Goal: Information Seeking & Learning: Find contact information

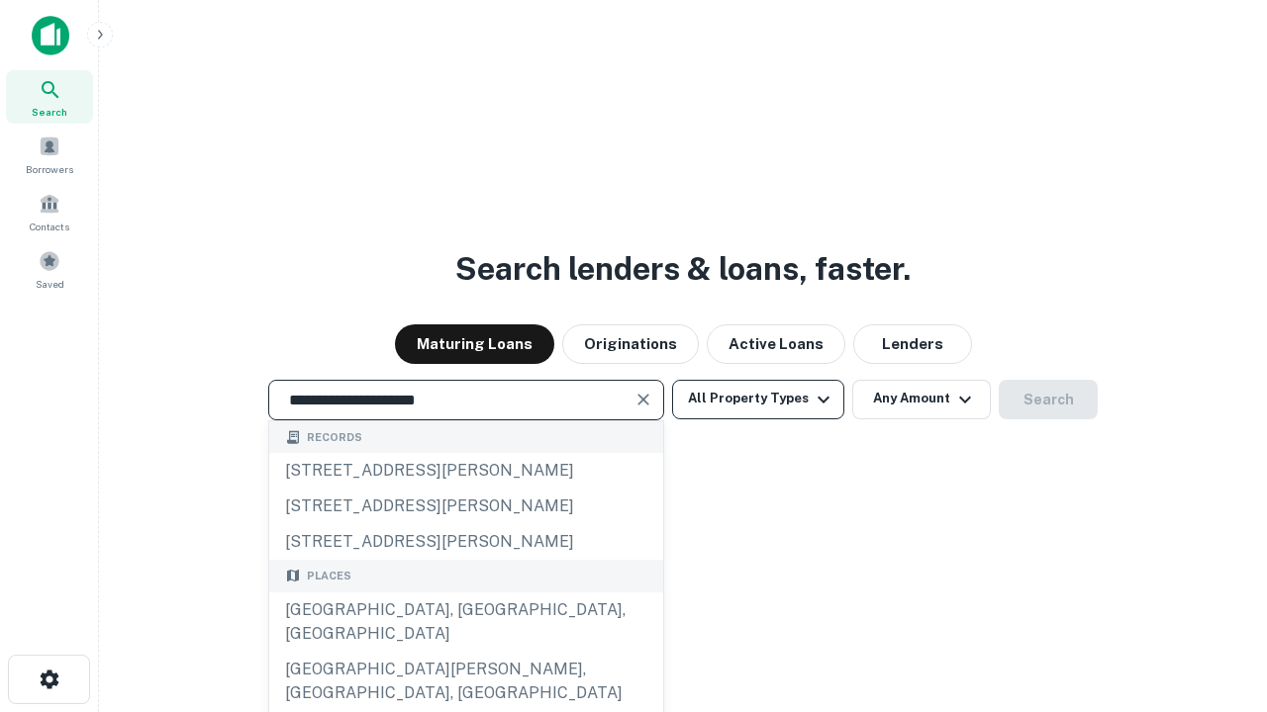
click at [465, 652] on div "Santa Monica, CA, USA" at bounding box center [466, 622] width 394 height 59
click at [758, 399] on button "All Property Types" at bounding box center [758, 400] width 172 height 40
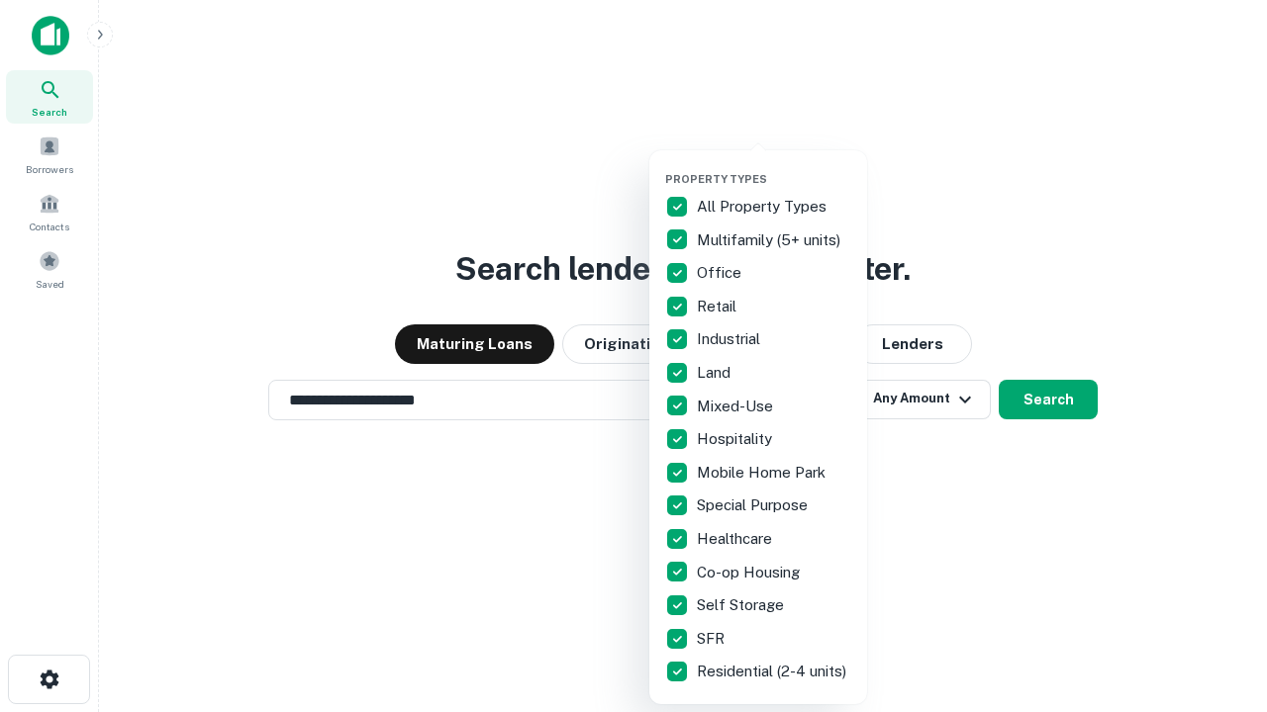
type input "**********"
click at [774, 166] on button "button" at bounding box center [774, 166] width 218 height 1
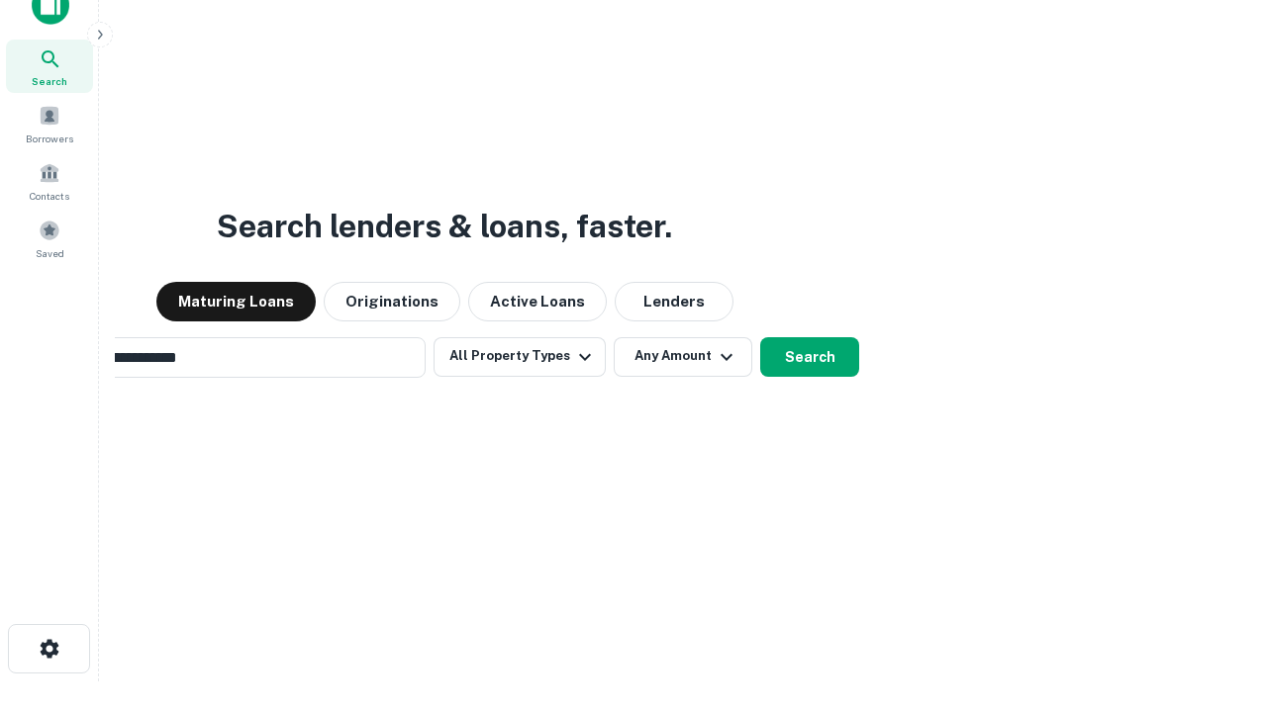
scroll to position [32, 0]
click at [613, 336] on button "Any Amount" at bounding box center [682, 356] width 139 height 40
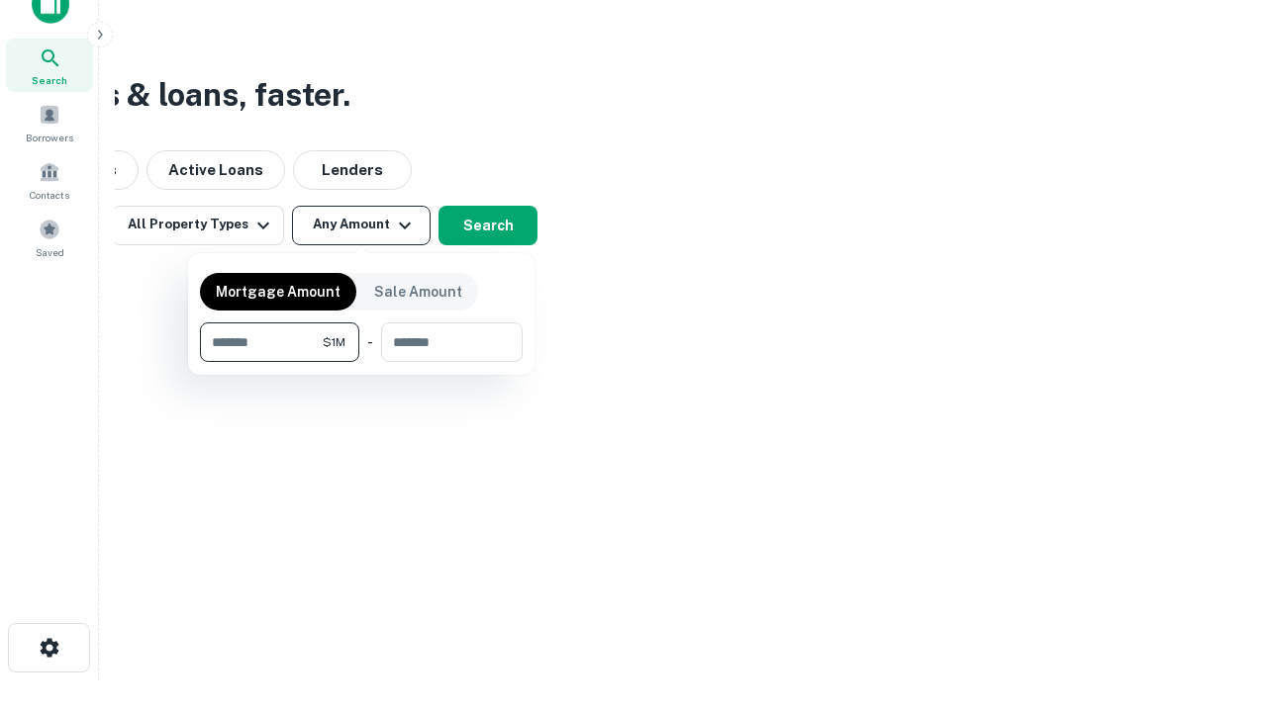
type input "*******"
click at [361, 362] on button "button" at bounding box center [361, 362] width 323 height 1
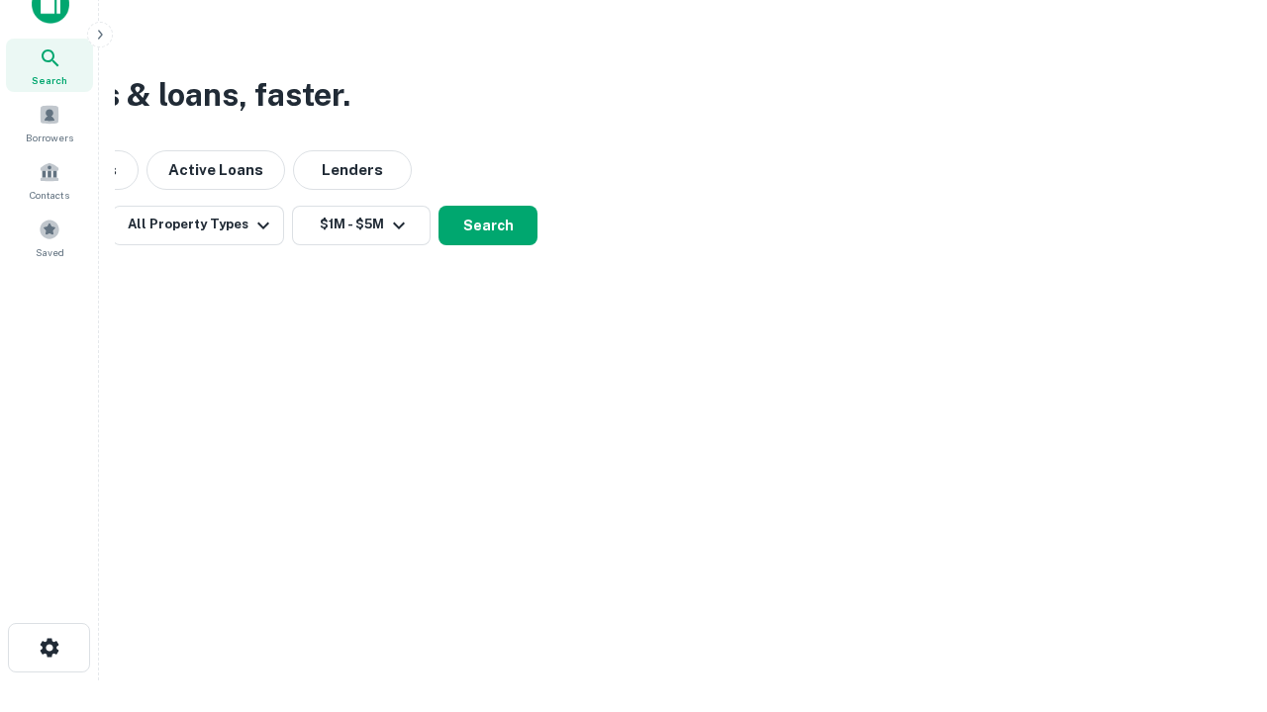
scroll to position [12, 365]
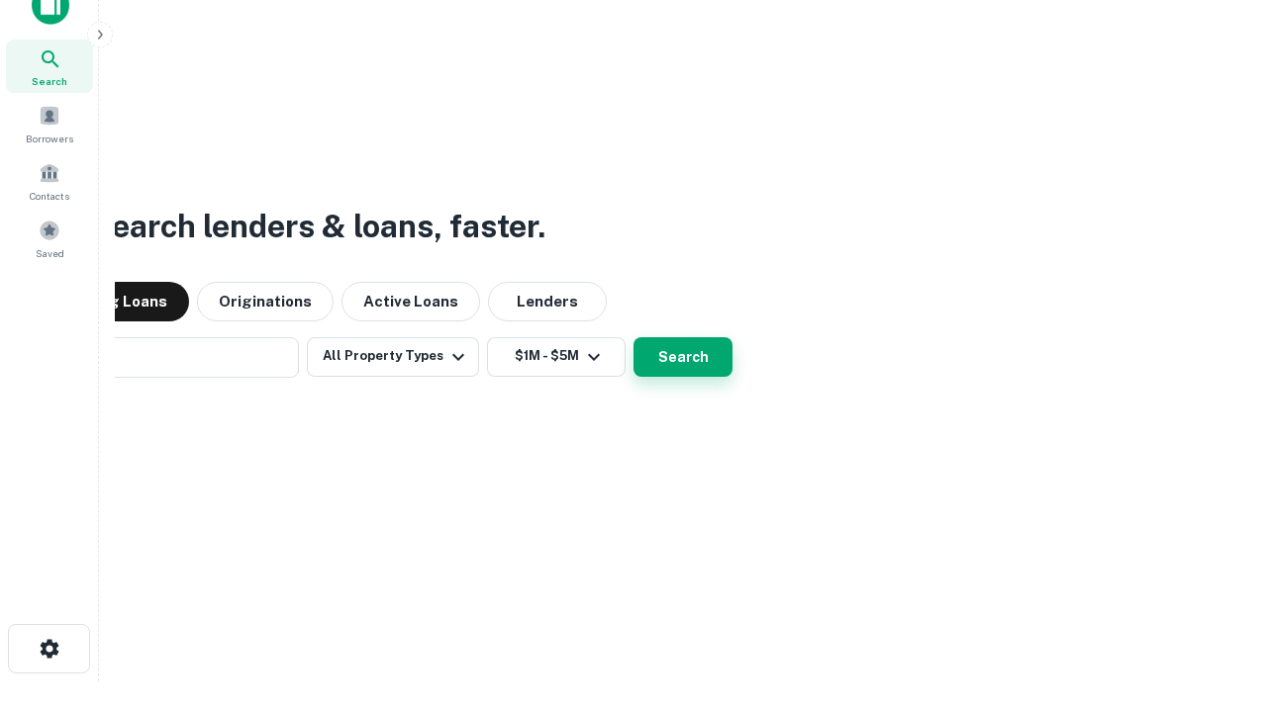
click at [633, 337] on button "Search" at bounding box center [682, 357] width 99 height 40
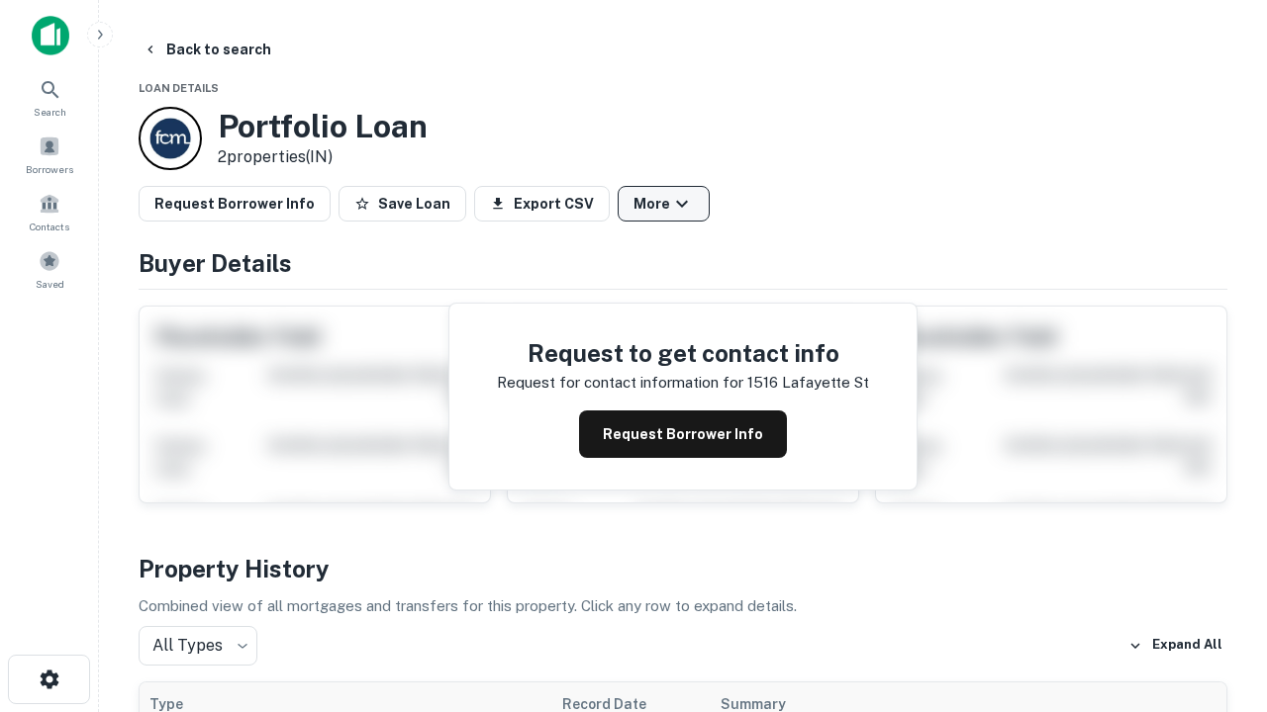
click at [663, 204] on button "More" at bounding box center [663, 204] width 92 height 36
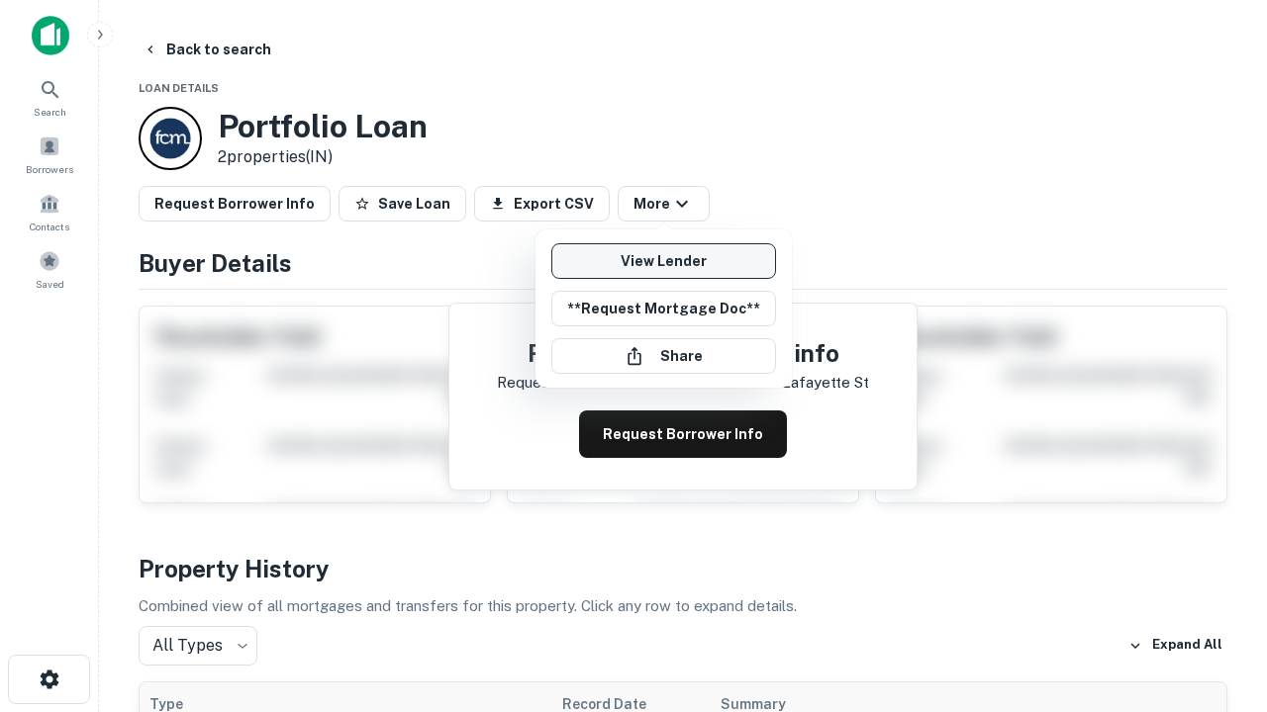
click at [663, 261] on link "View Lender" at bounding box center [663, 261] width 225 height 36
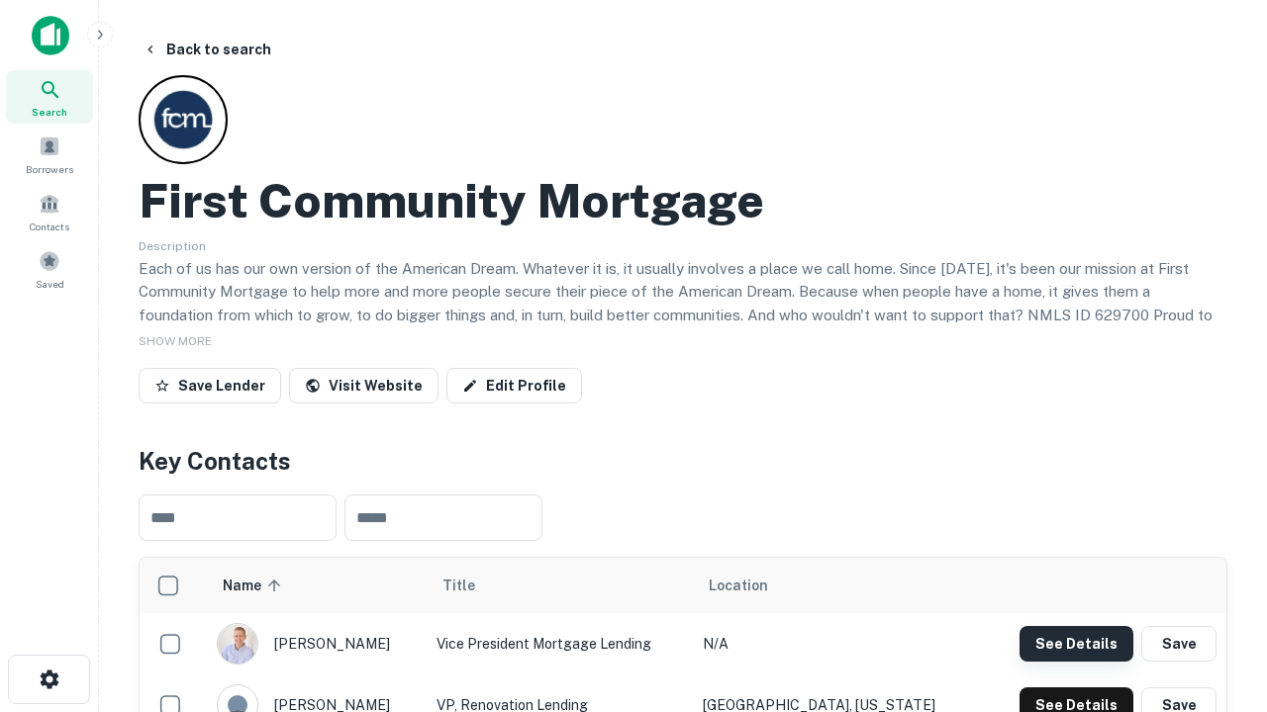
click at [1076, 643] on button "See Details" at bounding box center [1076, 644] width 114 height 36
click at [48, 680] on icon "button" at bounding box center [50, 680] width 24 height 24
